Goal: Information Seeking & Learning: Learn about a topic

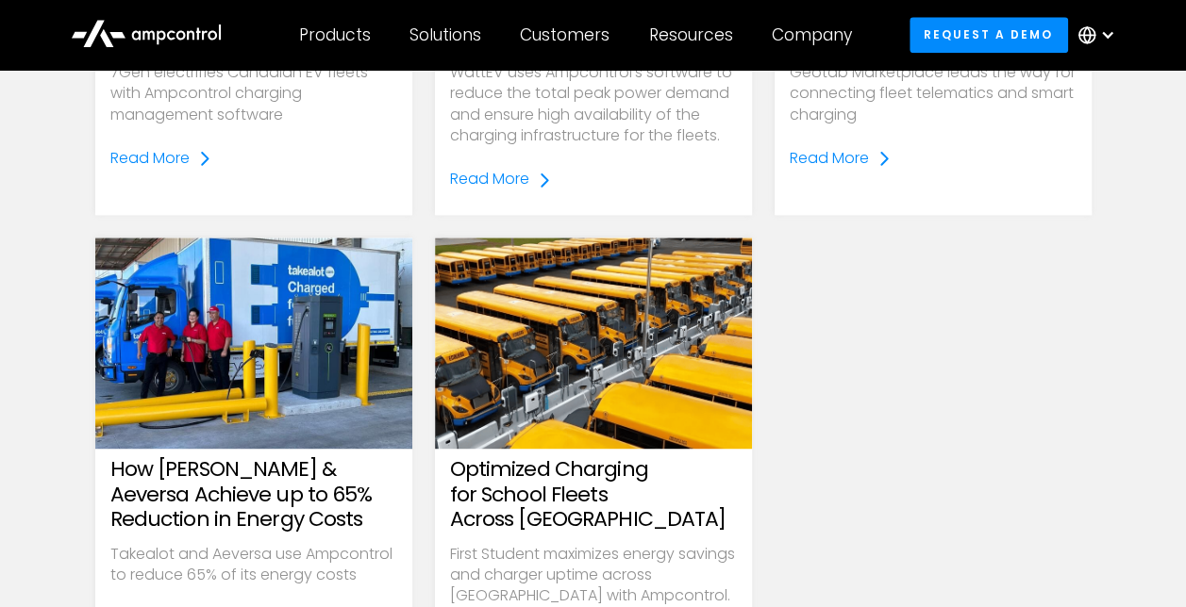
scroll to position [1038, 0]
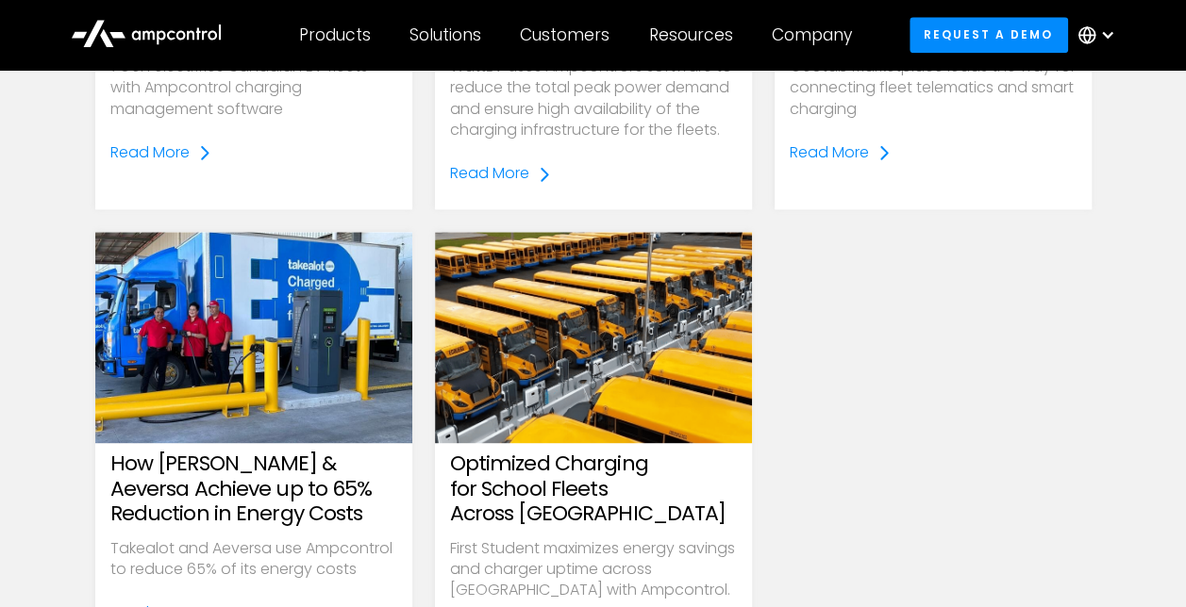
scroll to position [1132, 0]
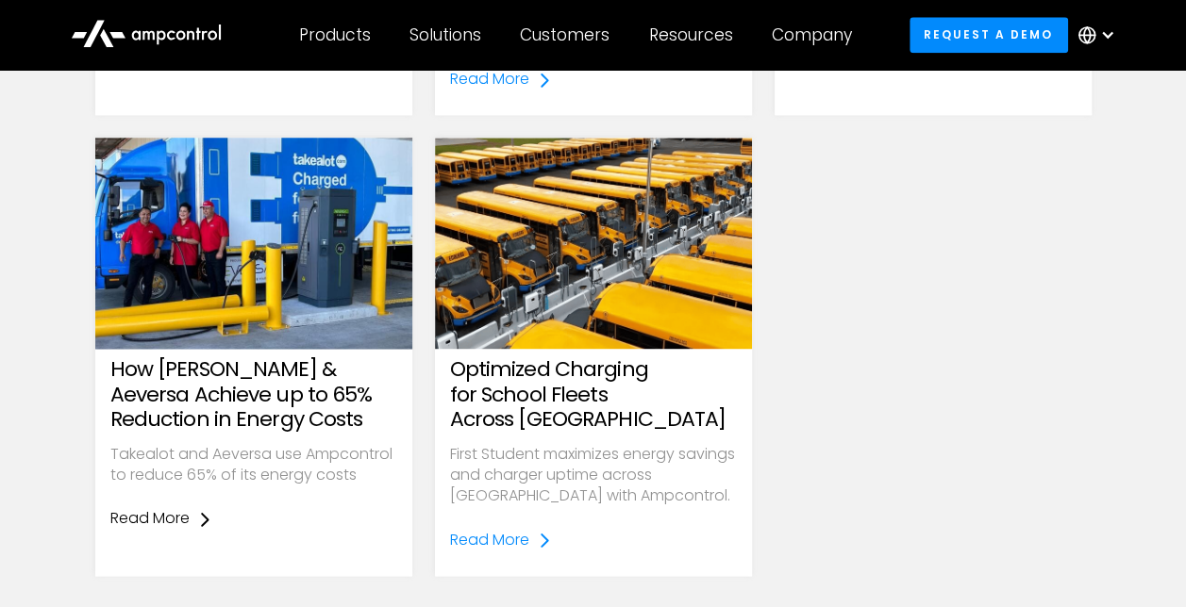
click at [165, 517] on div "Read More" at bounding box center [149, 518] width 79 height 21
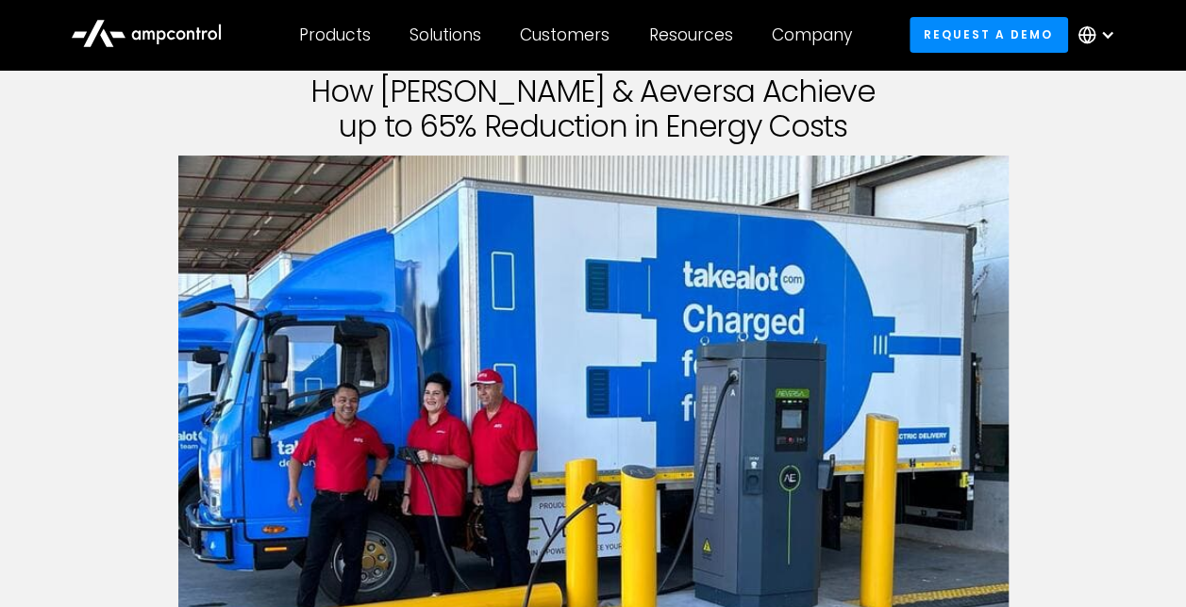
scroll to position [94, 0]
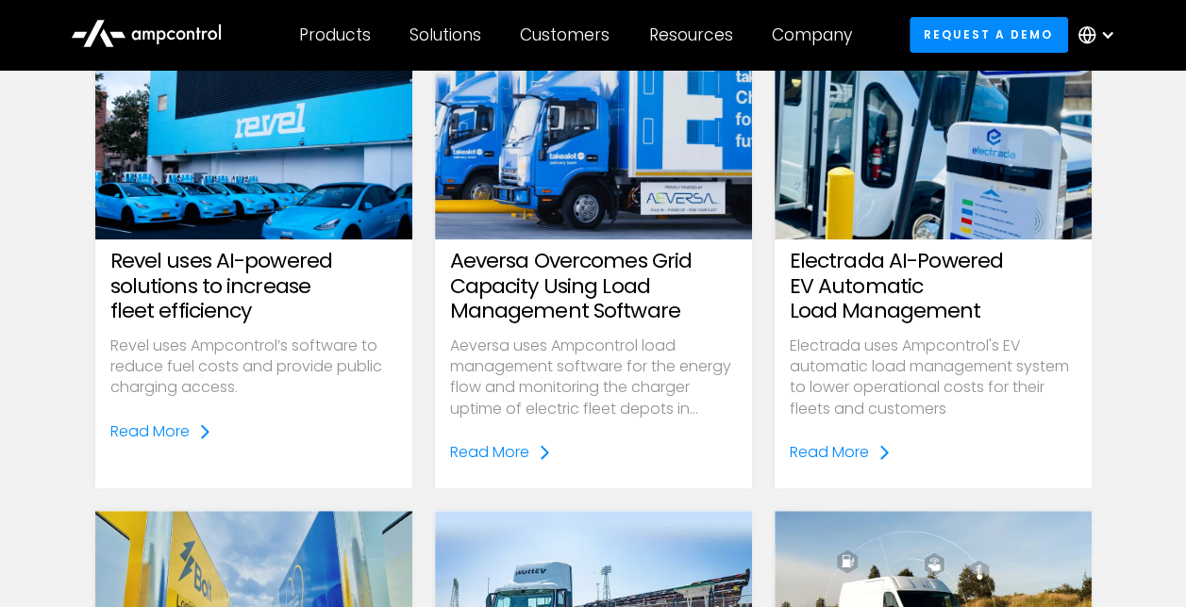
scroll to position [277, 0]
